Goal: Task Accomplishment & Management: Use online tool/utility

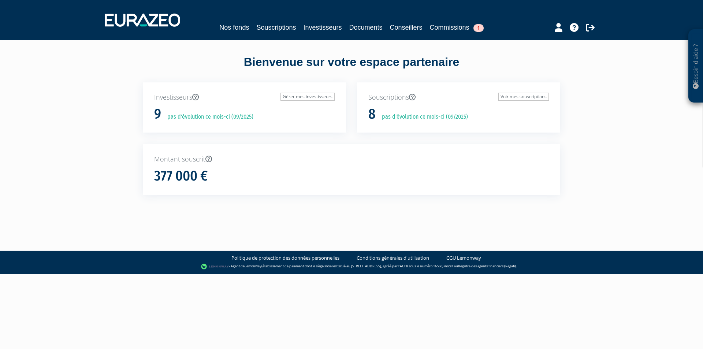
click at [458, 23] on div "Nos fonds Souscriptions Investisseurs Documents Conseillers Commissions 1" at bounding box center [351, 20] width 505 height 27
click at [457, 27] on link "Commissions 1" at bounding box center [457, 27] width 54 height 10
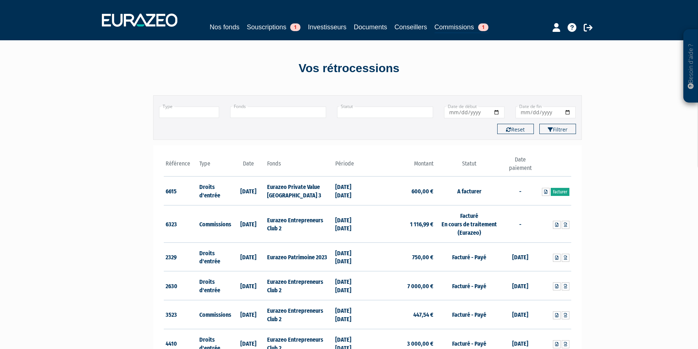
click at [561, 192] on link "Facturer" at bounding box center [559, 192] width 19 height 8
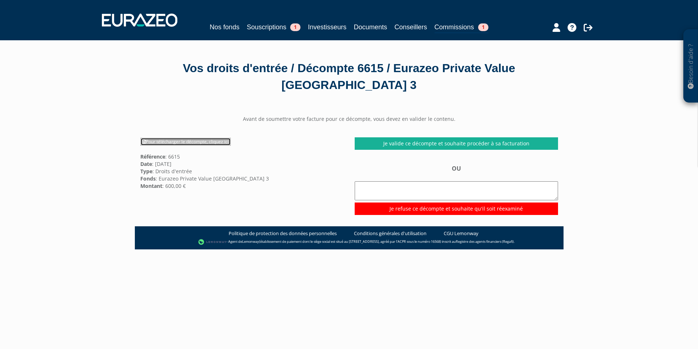
click at [212, 142] on link "Pour télécharger le décompte, cliquez ici" at bounding box center [185, 142] width 90 height 8
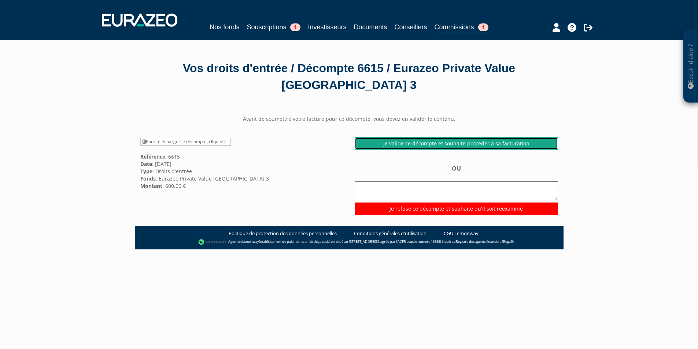
click at [528, 145] on link "Je valide ce décompte et souhaite procéder à sa facturation" at bounding box center [455, 143] width 203 height 12
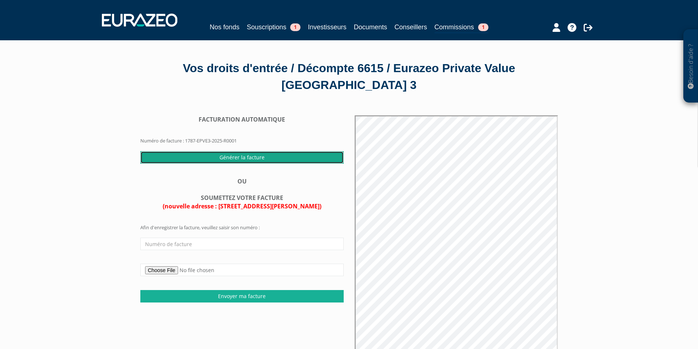
click at [232, 157] on input "Générer la facture" at bounding box center [241, 157] width 203 height 12
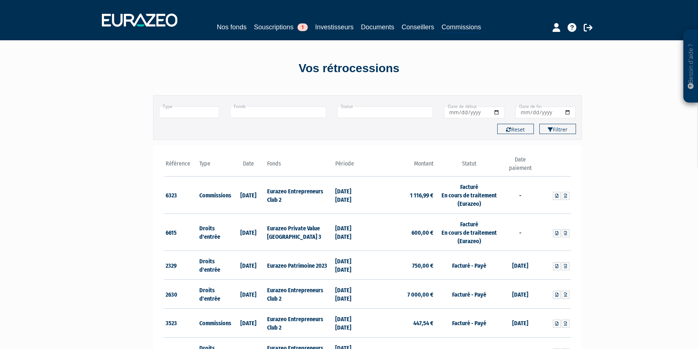
drag, startPoint x: 594, startPoint y: 216, endPoint x: 592, endPoint y: 213, distance: 4.3
click at [594, 216] on div "Besoin d'aide ? × J'ai besoin d'aide Si vous avez une question à propos du fonc…" at bounding box center [349, 218] width 698 height 437
click at [566, 197] on icon at bounding box center [565, 196] width 3 height 4
